Goal: Find specific page/section: Find specific page/section

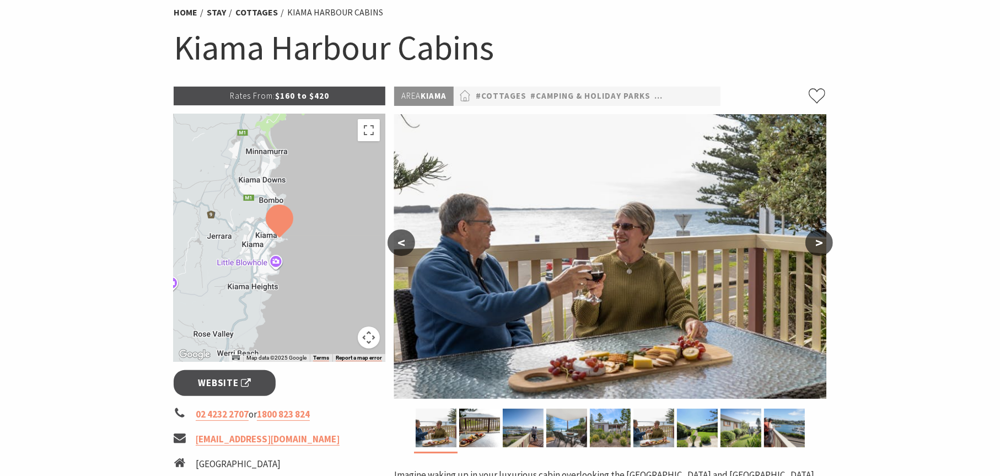
scroll to position [110, 0]
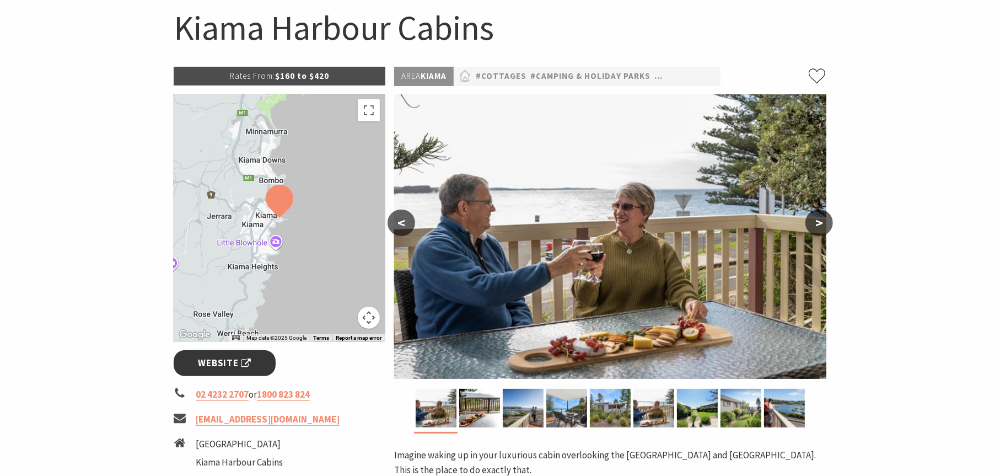
click at [230, 365] on span "Website" at bounding box center [224, 363] width 53 height 15
click at [540, 71] on link "#Camping & Holiday Parks" at bounding box center [590, 76] width 120 height 14
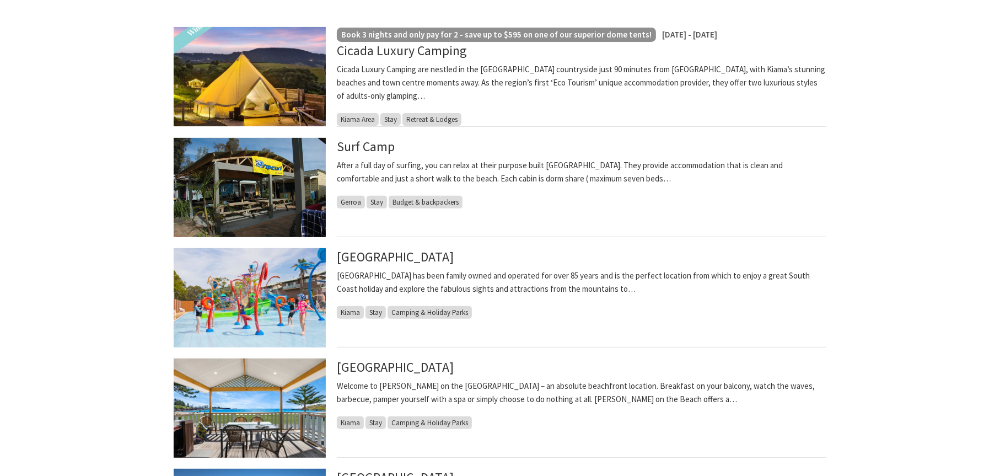
scroll to position [331, 0]
